Goal: Task Accomplishment & Management: Use online tool/utility

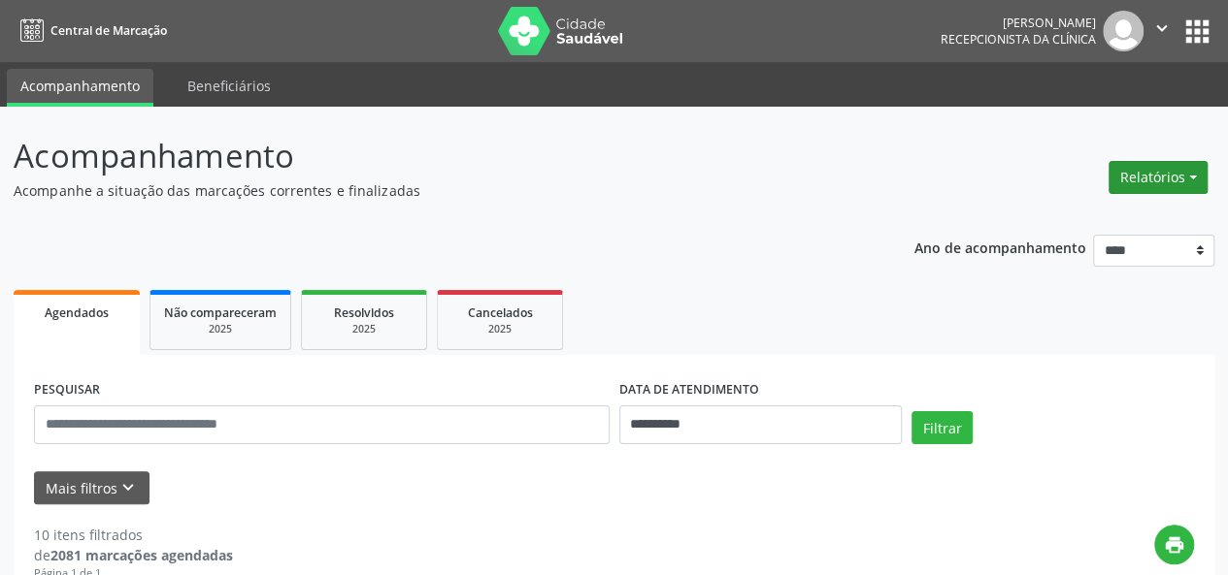
click at [1172, 166] on button "Relatórios" at bounding box center [1157, 177] width 99 height 33
click at [1062, 205] on link "Agendamentos" at bounding box center [1104, 218] width 209 height 27
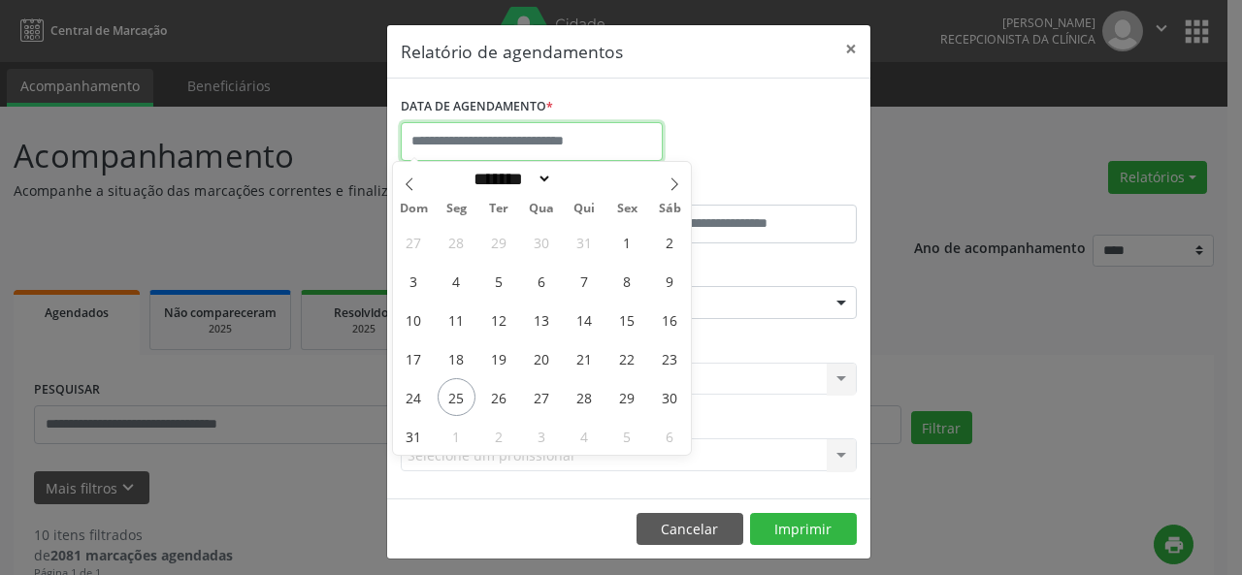
click at [443, 152] on input "text" at bounding box center [532, 141] width 262 height 39
click at [539, 400] on span "27" at bounding box center [542, 397] width 38 height 38
type input "**********"
click at [539, 400] on span "27" at bounding box center [542, 397] width 38 height 38
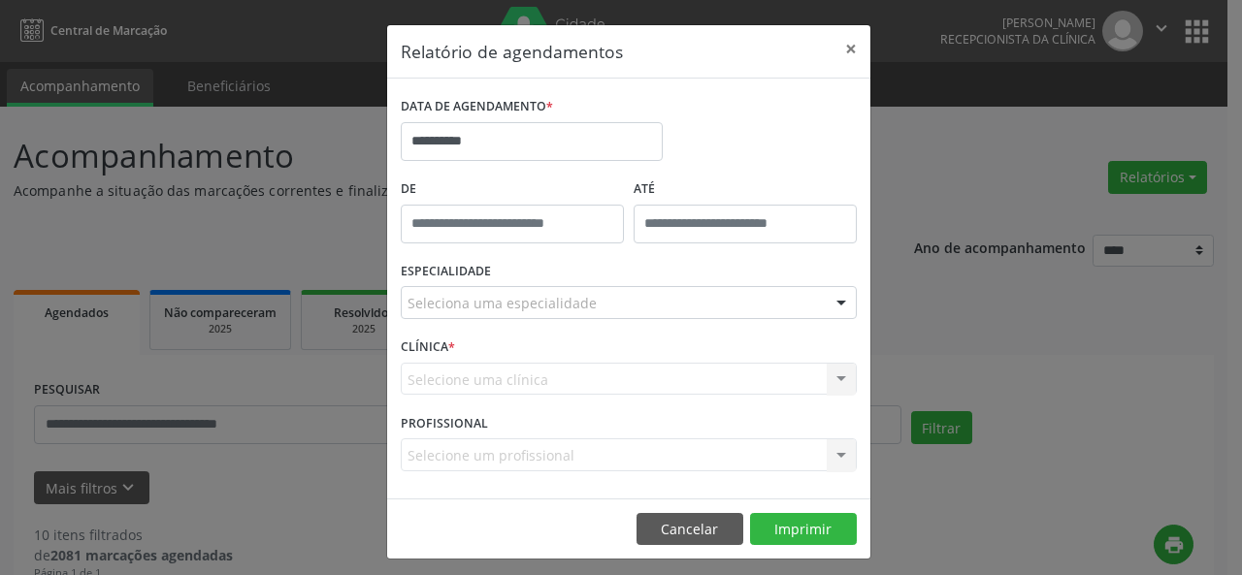
click at [539, 400] on div "CLÍNICA * Selecione uma clínica Nenhum resultado encontrado para: " " Não há ne…" at bounding box center [629, 371] width 466 height 76
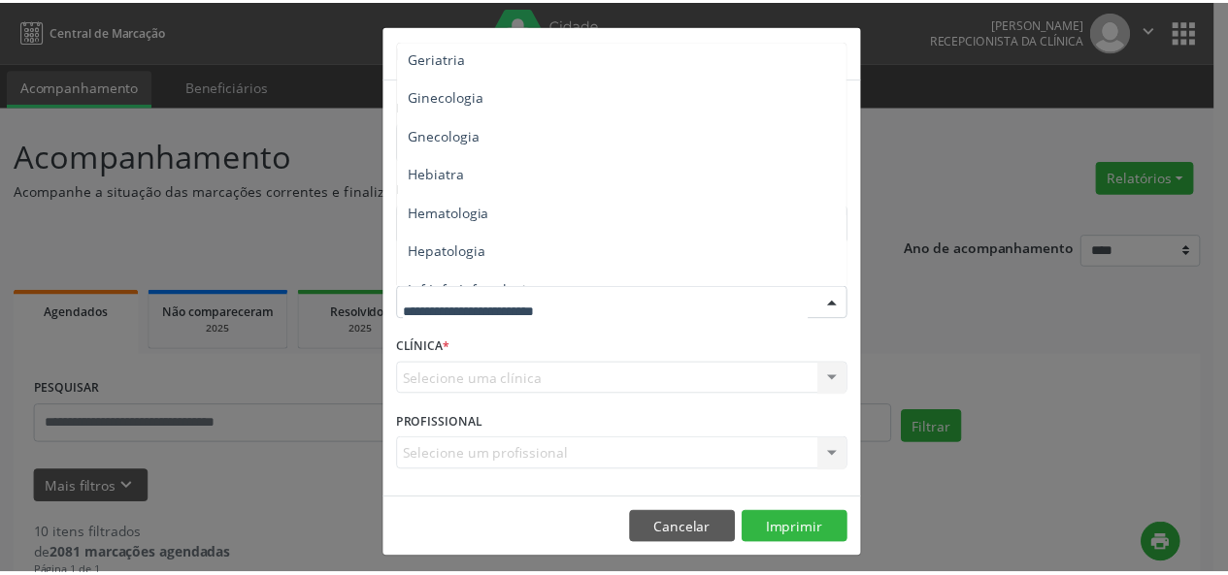
scroll to position [1298, 0]
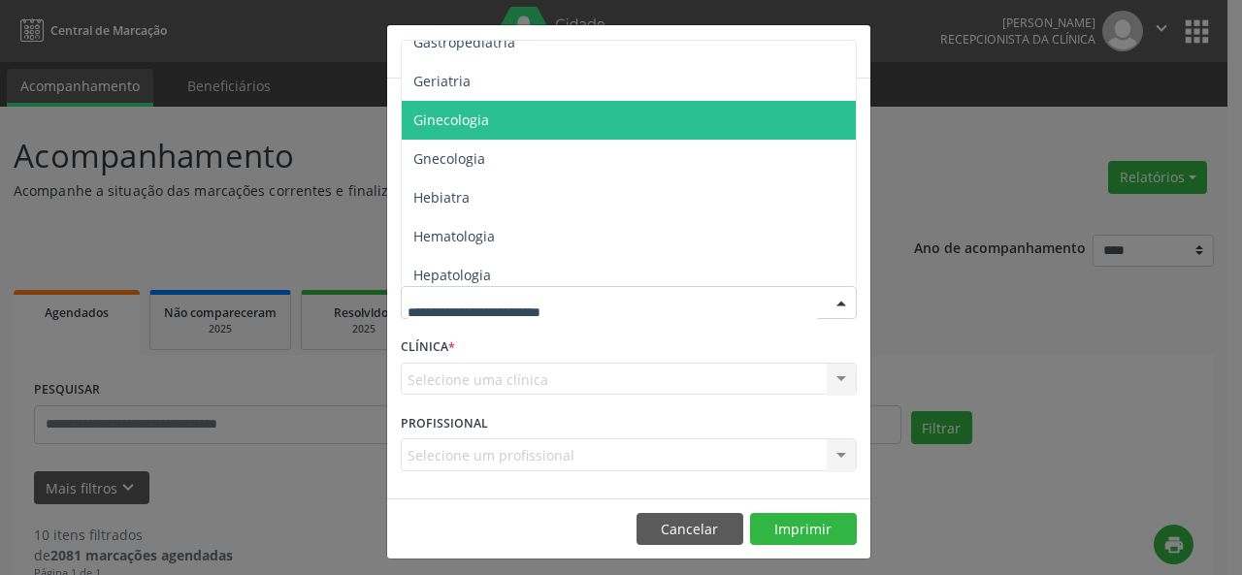
click at [441, 122] on span "Ginecologia" at bounding box center [451, 120] width 76 height 18
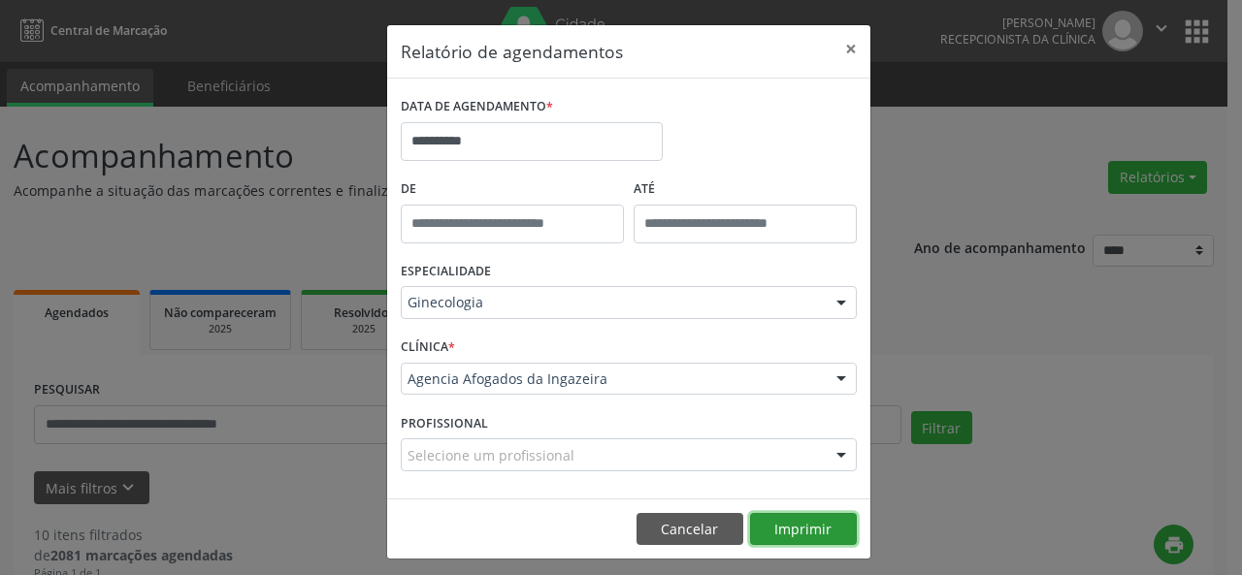
click at [784, 541] on button "Imprimir" at bounding box center [803, 529] width 107 height 33
click at [844, 46] on button "×" at bounding box center [851, 49] width 39 height 48
